Goal: Information Seeking & Learning: Learn about a topic

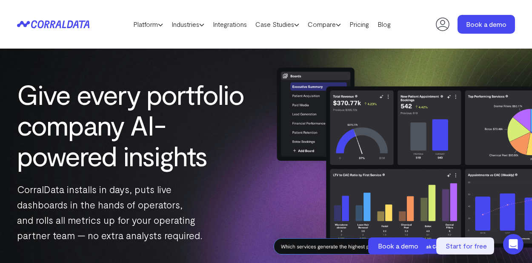
scroll to position [2, 0]
click at [64, 21] on icon at bounding box center [48, 24] width 35 height 8
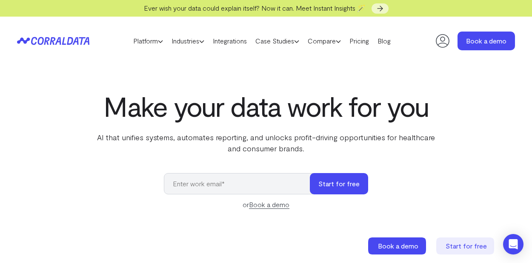
drag, startPoint x: 0, startPoint y: 0, endPoint x: 33, endPoint y: 66, distance: 73.9
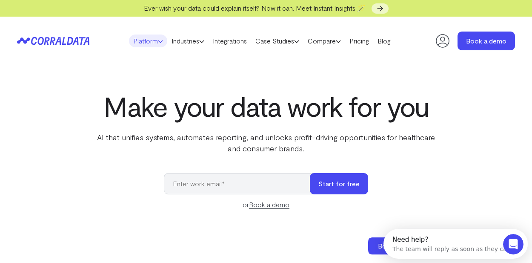
click at [147, 40] on link "Platform" at bounding box center [148, 40] width 38 height 13
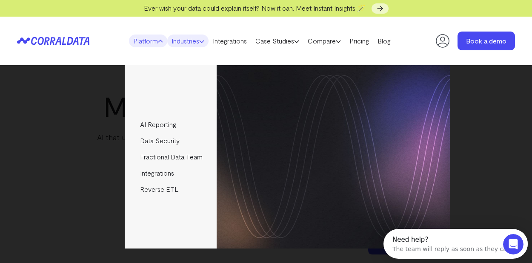
click at [180, 39] on link "Industries" at bounding box center [187, 40] width 41 height 13
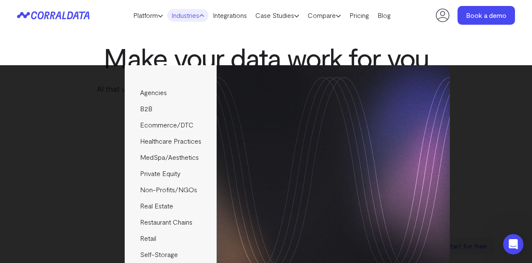
scroll to position [26, 0]
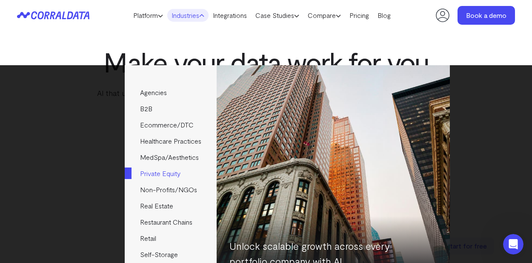
click at [160, 172] on link "Private Equity" at bounding box center [171, 173] width 92 height 16
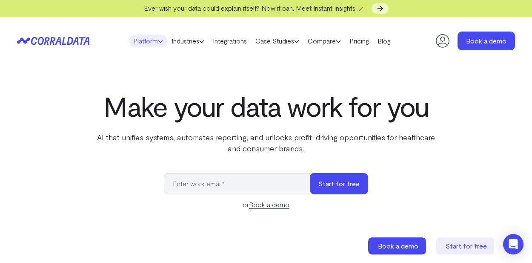
click at [158, 43] on icon at bounding box center [160, 41] width 5 height 5
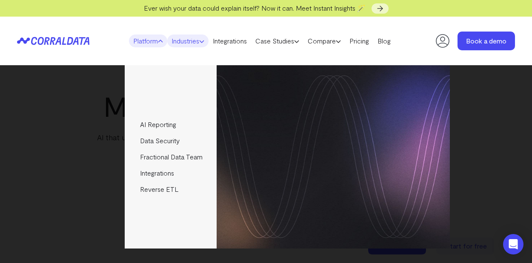
click at [187, 36] on link "Industries" at bounding box center [187, 40] width 41 height 13
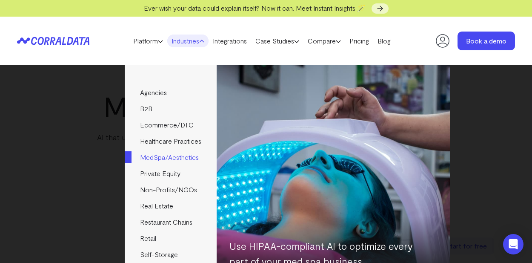
click at [164, 157] on link "MedSpa/Aesthetics" at bounding box center [171, 157] width 92 height 16
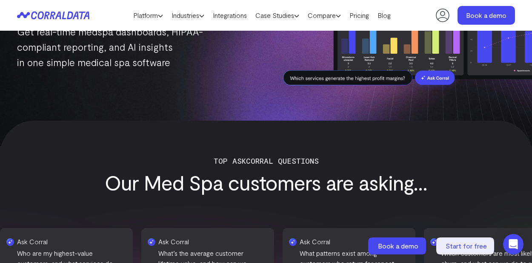
scroll to position [169, 0]
